Goal: Find specific page/section: Find specific page/section

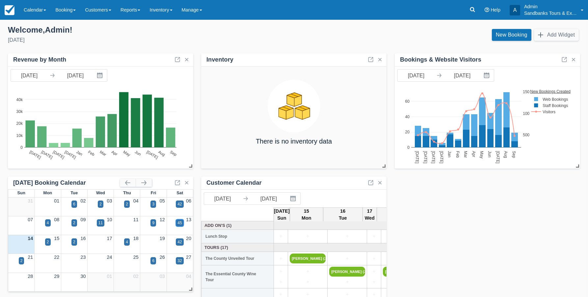
click at [179, 222] on div "45" at bounding box center [179, 223] width 4 height 6
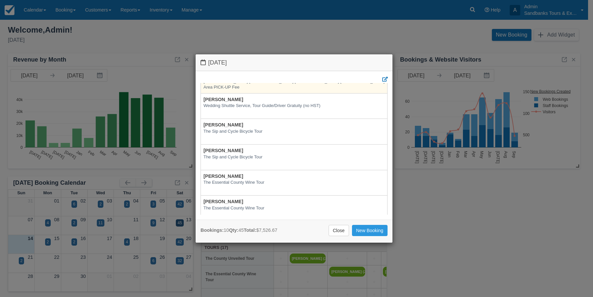
scroll to position [2, 0]
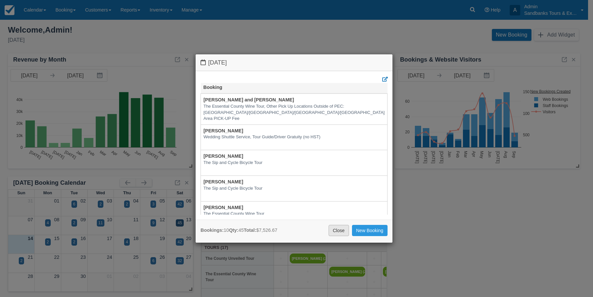
click at [336, 228] on link "Close" at bounding box center [338, 230] width 20 height 11
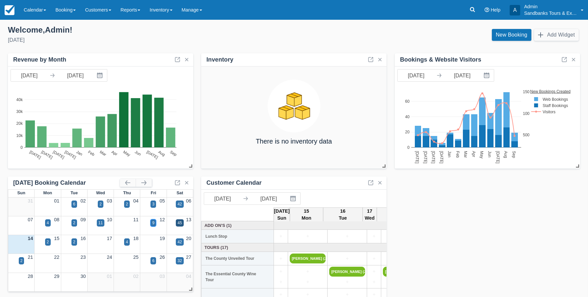
click at [153, 222] on div "9" at bounding box center [153, 223] width 2 height 6
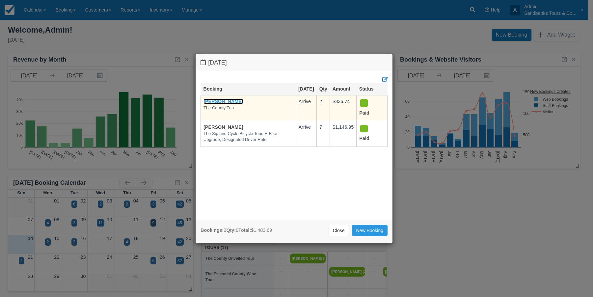
click at [209, 104] on link "Jenny Gruner" at bounding box center [223, 101] width 40 height 5
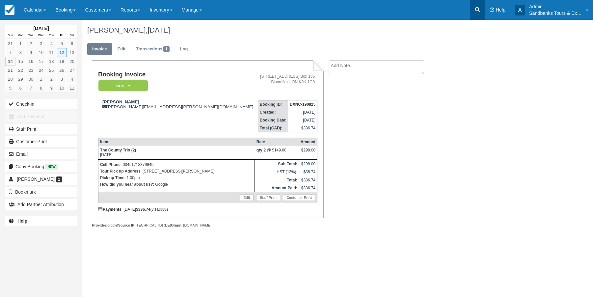
click at [478, 10] on icon at bounding box center [477, 9] width 7 height 7
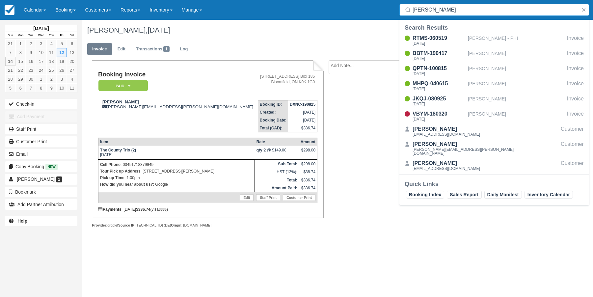
drag, startPoint x: 416, startPoint y: 13, endPoint x: 376, endPoint y: 13, distance: 40.2
click at [376, 13] on div "Menu Calendar Booking Customer Inventory Booking Daily Manifest Daily List Note…" at bounding box center [296, 10] width 593 height 20
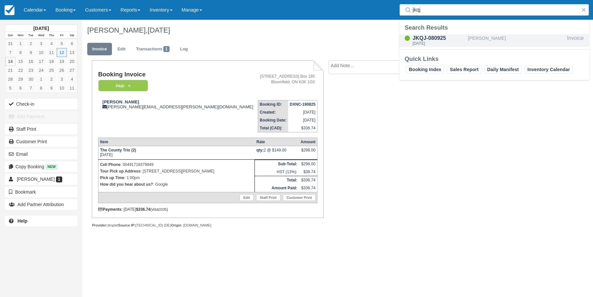
type input "jkqj"
click at [417, 35] on div "JKQJ-080925" at bounding box center [438, 38] width 53 height 8
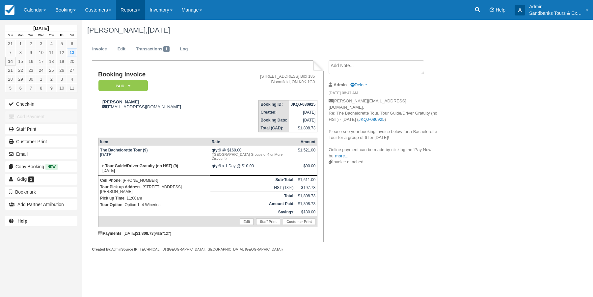
click at [135, 14] on link "Reports" at bounding box center [130, 10] width 29 height 20
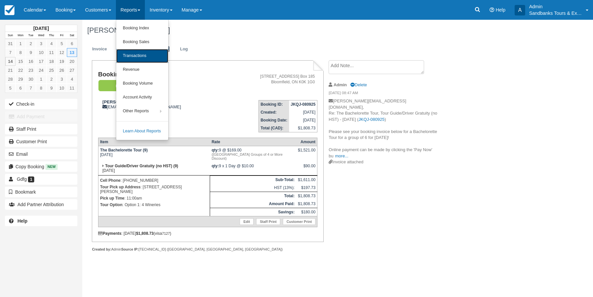
click at [139, 55] on link "Transactions" at bounding box center [142, 56] width 52 height 14
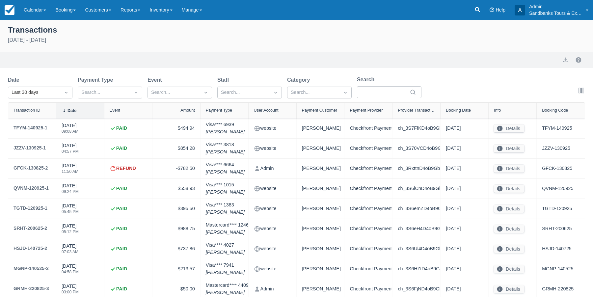
select select "10"
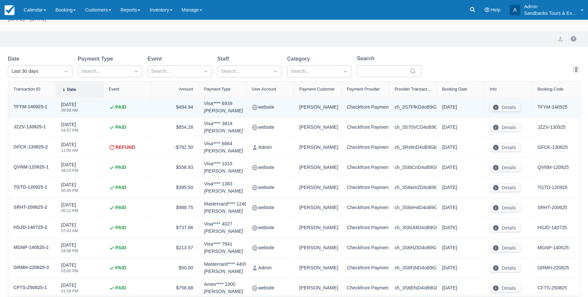
scroll to position [58, 0]
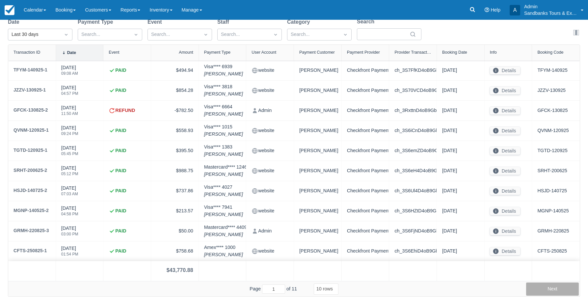
click at [546, 292] on button "Next" at bounding box center [552, 288] width 53 height 13
type input "2"
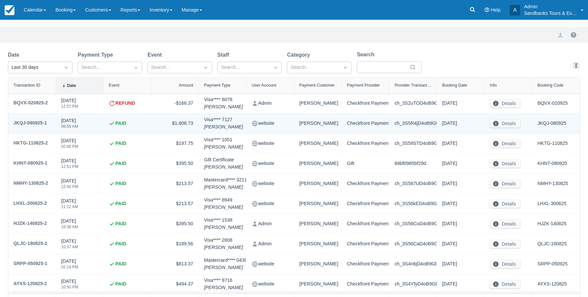
scroll to position [0, 0]
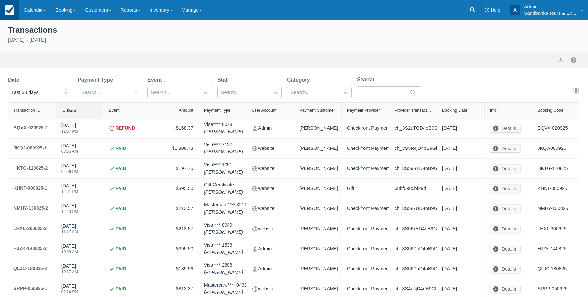
click at [7, 11] on img at bounding box center [10, 10] width 10 height 10
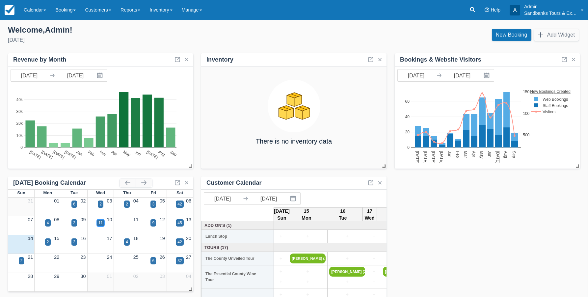
click at [102, 222] on div "11" at bounding box center [100, 223] width 4 height 6
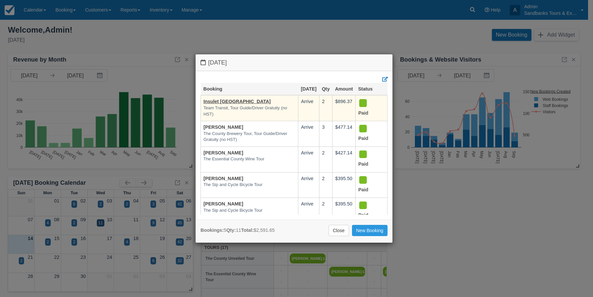
click at [221, 115] on em "Team Transit, Tour Guide/Driver Gratuity (no HST)" at bounding box center [249, 111] width 92 height 12
click at [220, 104] on link "Insulet [GEOGRAPHIC_DATA]" at bounding box center [236, 101] width 67 height 5
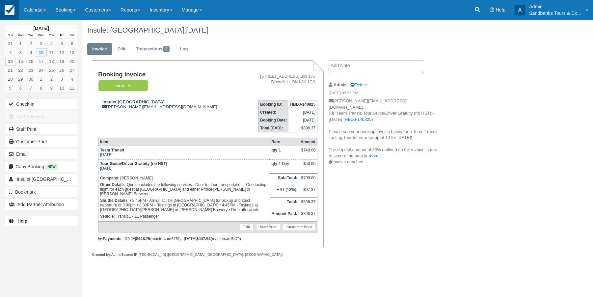
click at [10, 9] on img at bounding box center [10, 10] width 10 height 10
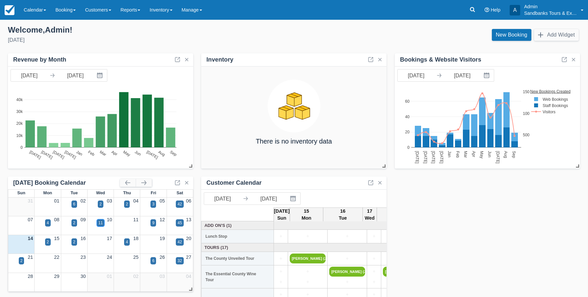
click at [101, 221] on div "11" at bounding box center [100, 223] width 4 height 6
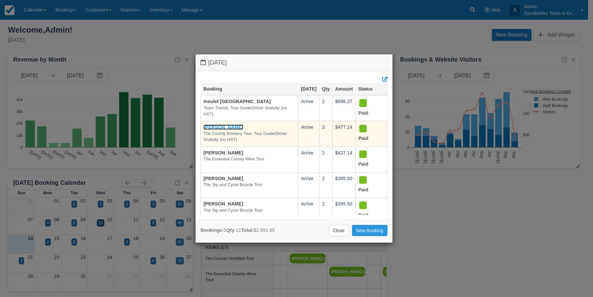
click at [213, 130] on link "[PERSON_NAME]" at bounding box center [223, 126] width 40 height 5
